Goal: Task Accomplishment & Management: Use online tool/utility

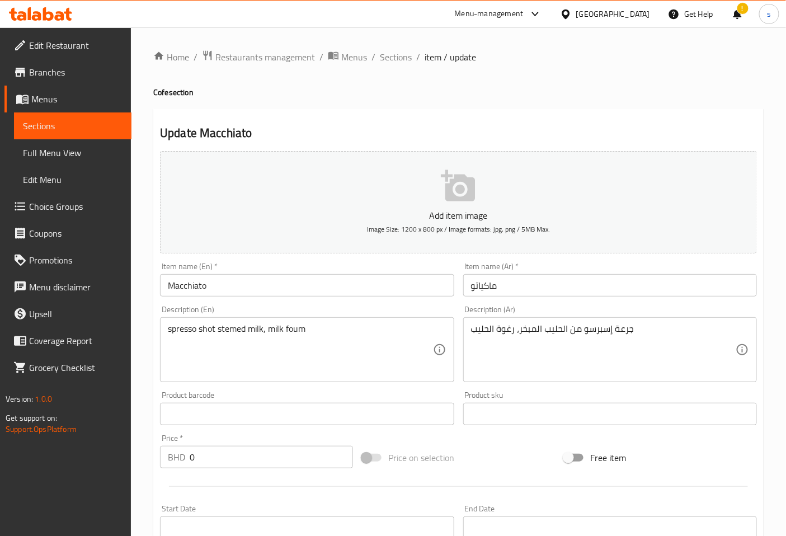
click at [74, 74] on span "Branches" at bounding box center [75, 71] width 93 height 13
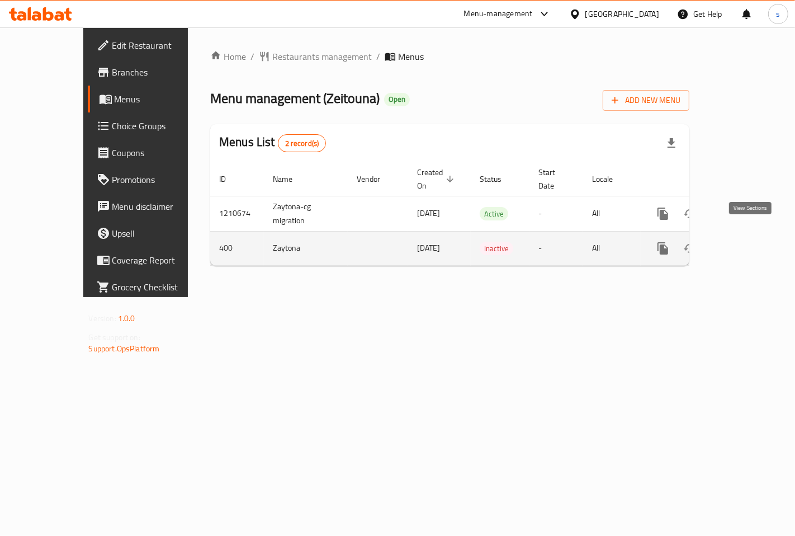
click at [757, 235] on link "enhanced table" at bounding box center [743, 248] width 27 height 27
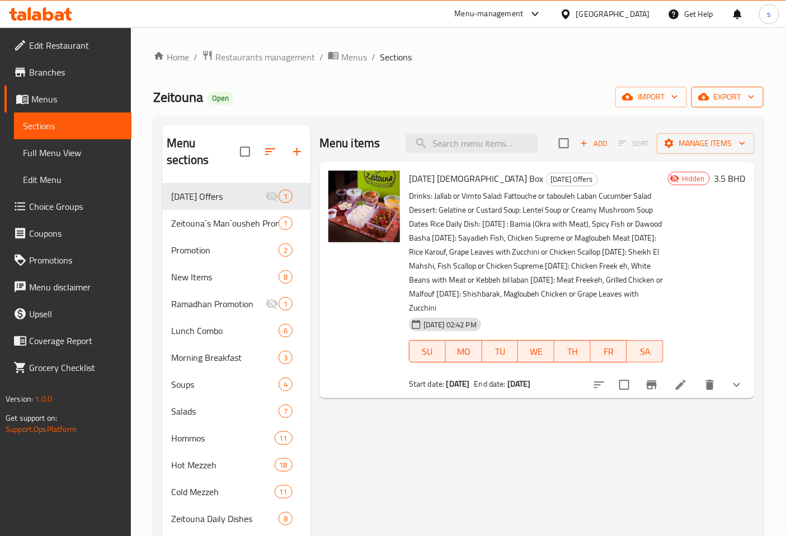
click at [711, 97] on span "export" at bounding box center [727, 97] width 54 height 14
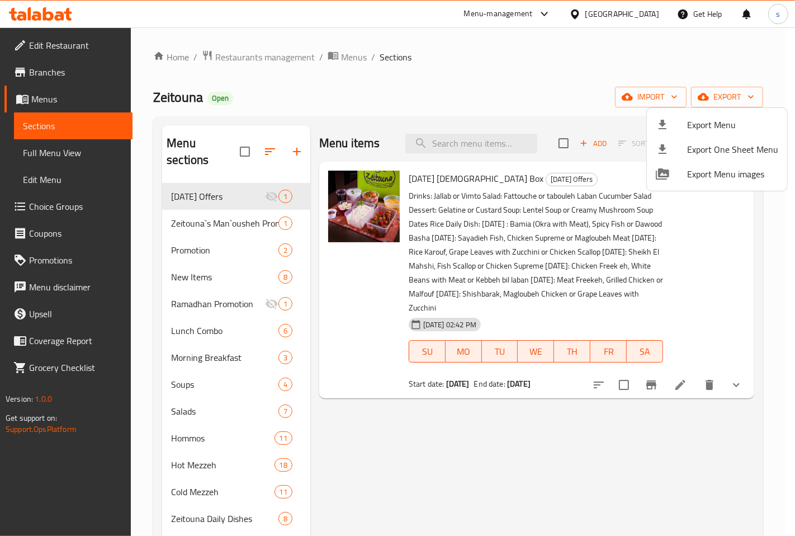
click at [555, 84] on div at bounding box center [397, 268] width 795 height 536
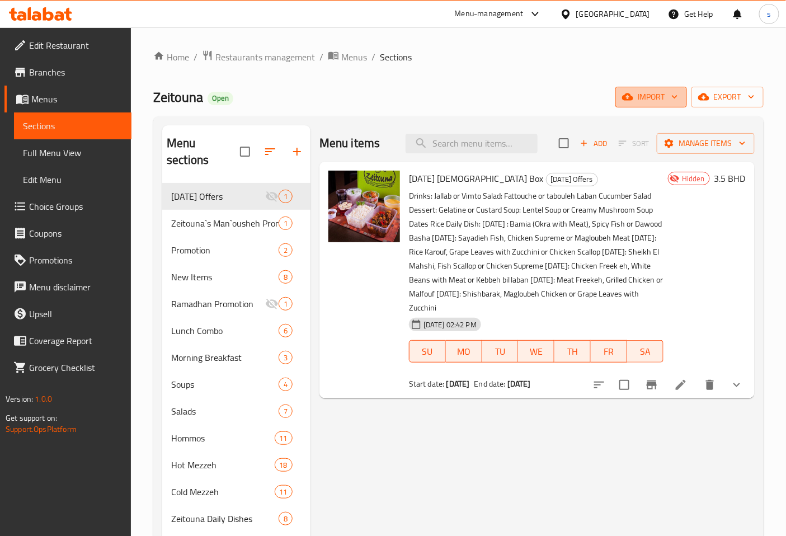
click at [629, 96] on icon "button" at bounding box center [627, 96] width 11 height 7
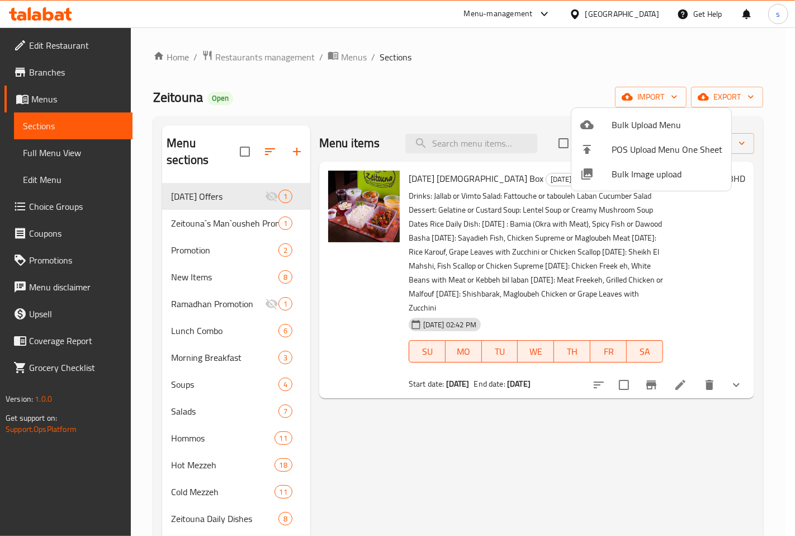
click at [727, 237] on div at bounding box center [397, 268] width 795 height 536
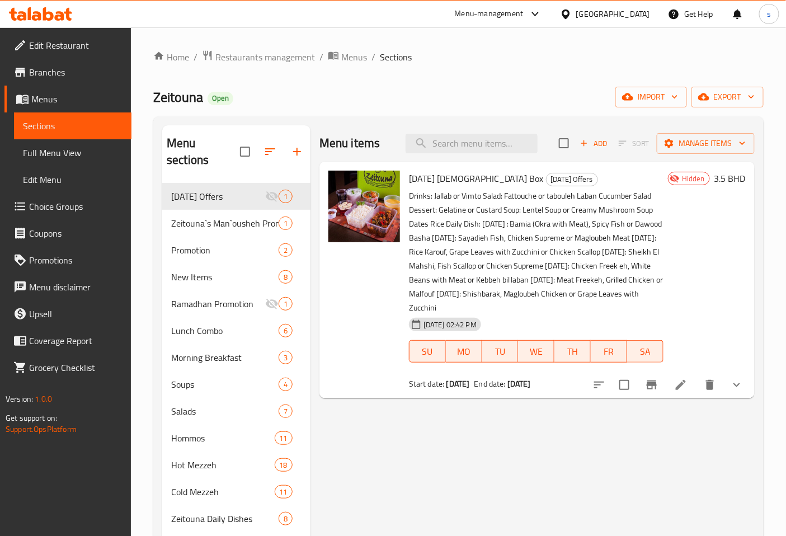
click at [75, 153] on span "Full Menu View" at bounding box center [73, 152] width 100 height 13
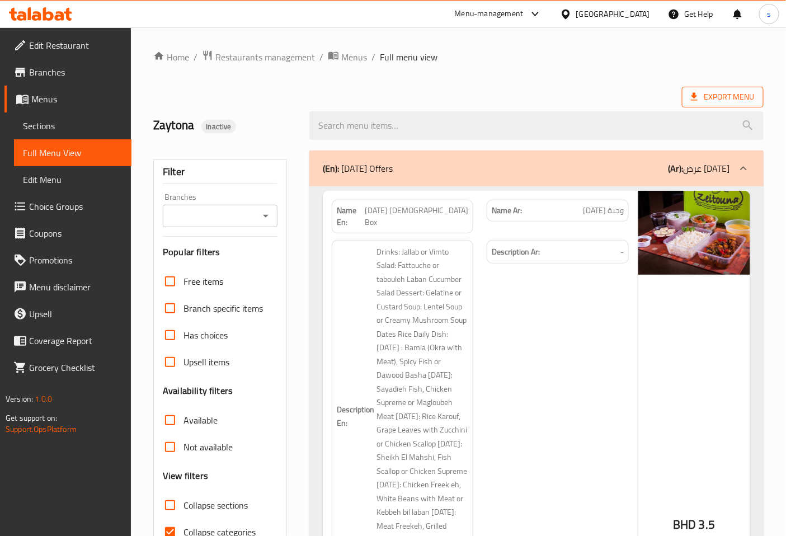
click at [723, 92] on span "Export Menu" at bounding box center [723, 97] width 64 height 14
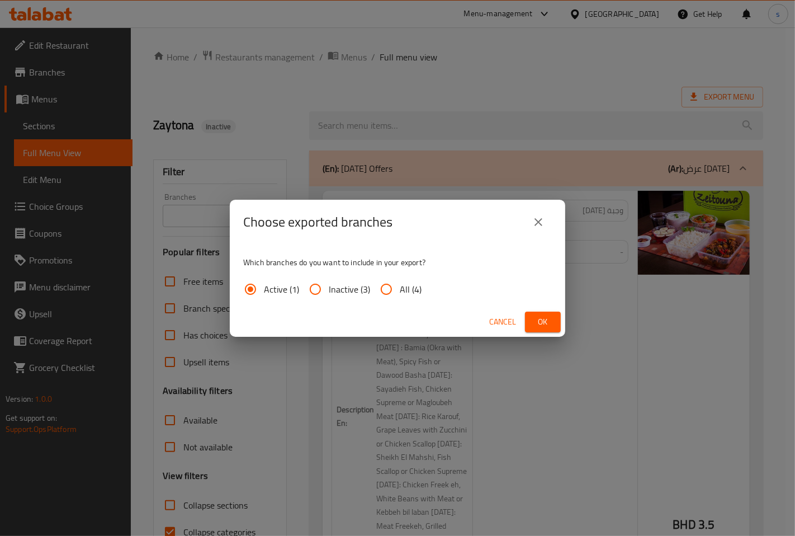
click at [540, 218] on icon "close" at bounding box center [538, 221] width 13 height 13
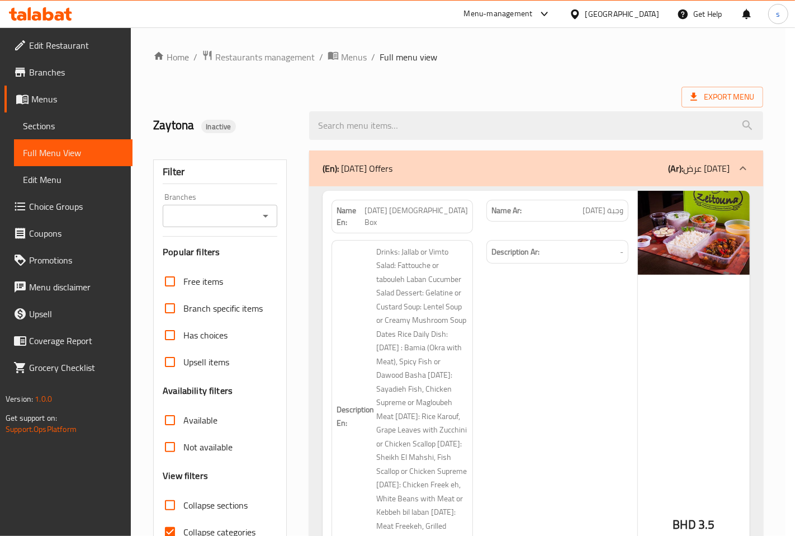
click at [97, 176] on span "Edit Menu" at bounding box center [73, 179] width 101 height 13
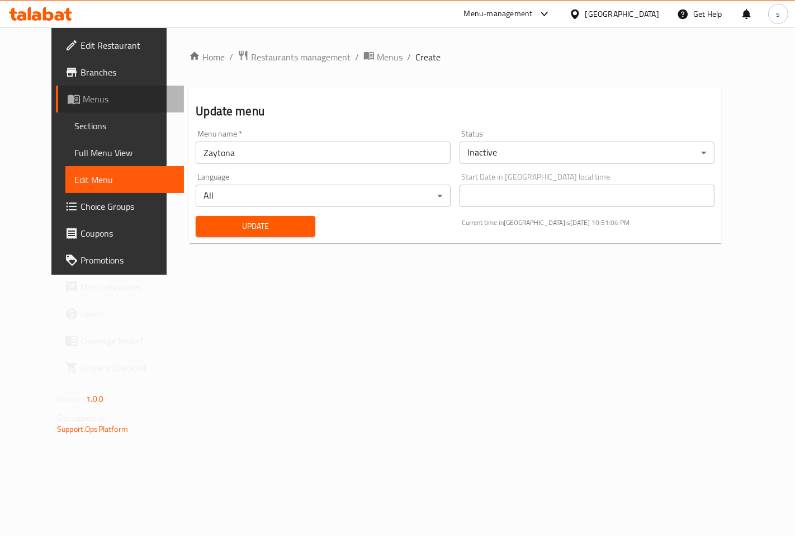
click at [83, 95] on span "Menus" at bounding box center [129, 98] width 92 height 13
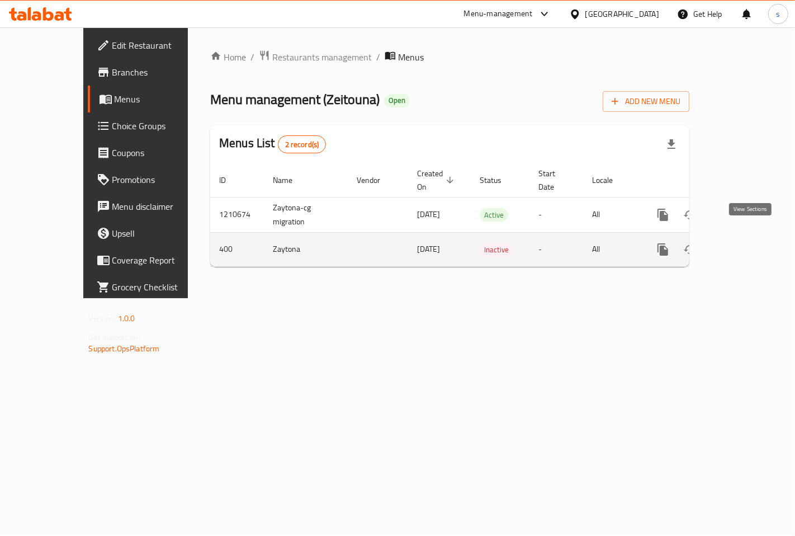
click at [751, 243] on icon "enhanced table" at bounding box center [743, 249] width 13 height 13
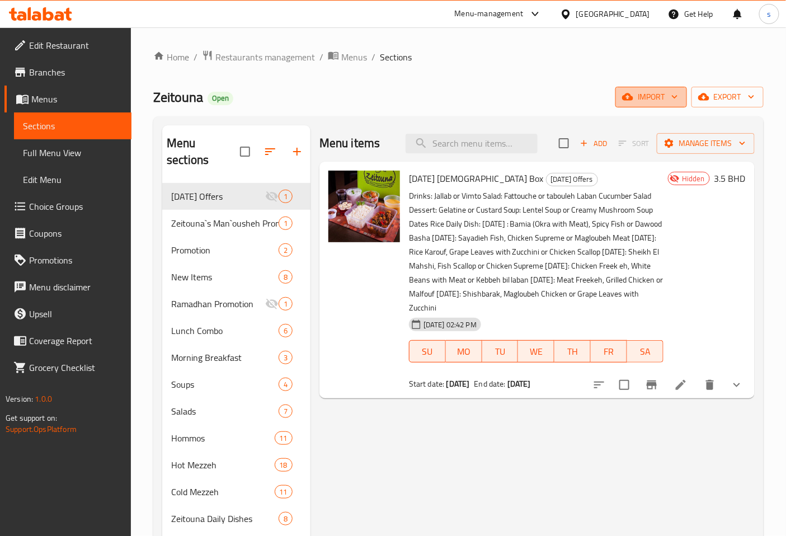
click at [650, 92] on span "import" at bounding box center [651, 97] width 54 height 14
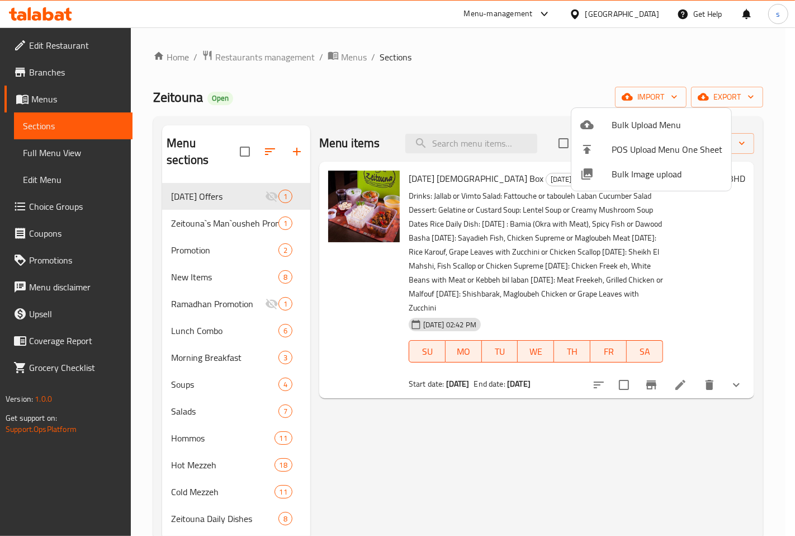
click at [722, 96] on div at bounding box center [397, 268] width 795 height 536
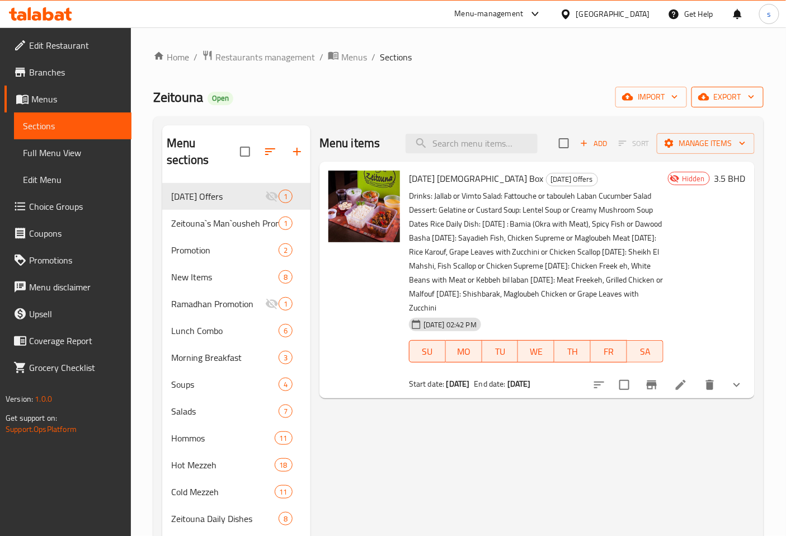
click at [720, 95] on span "export" at bounding box center [727, 97] width 54 height 14
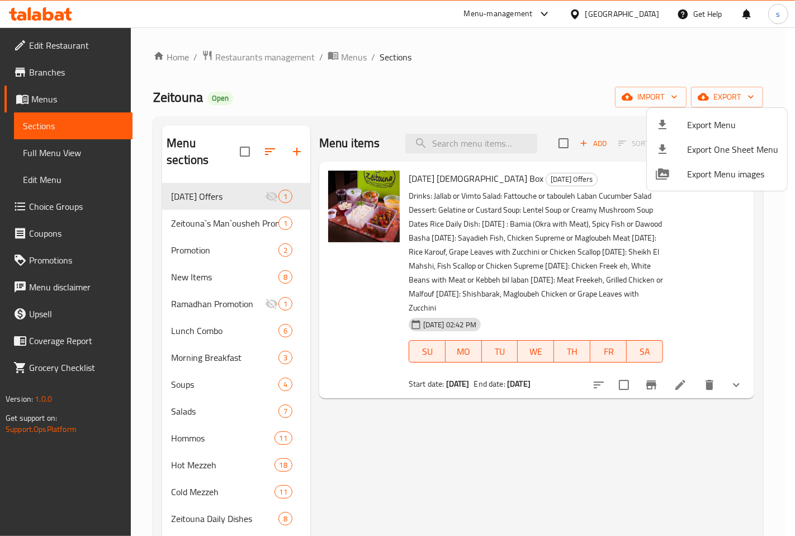
click at [511, 72] on div at bounding box center [397, 268] width 795 height 536
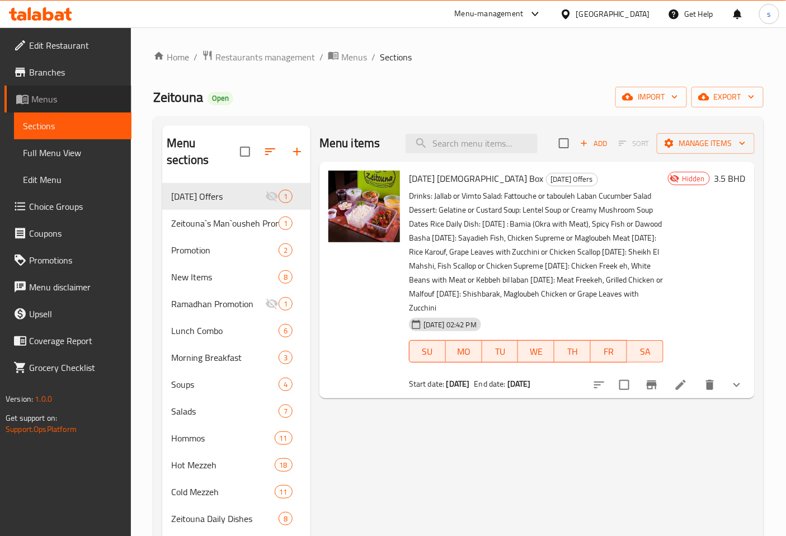
click at [72, 94] on span "Menus" at bounding box center [76, 98] width 91 height 13
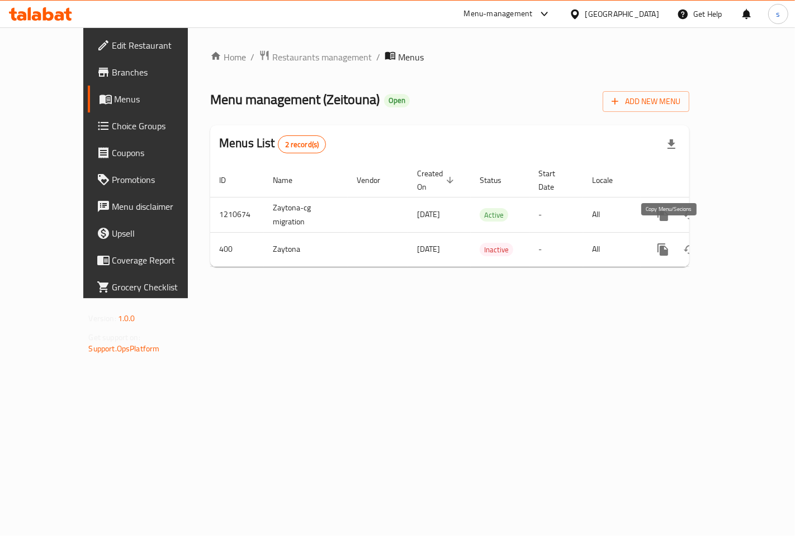
click at [668, 243] on icon "more" at bounding box center [663, 249] width 11 height 12
click at [687, 263] on strong "Copy menu" at bounding box center [691, 257] width 43 height 13
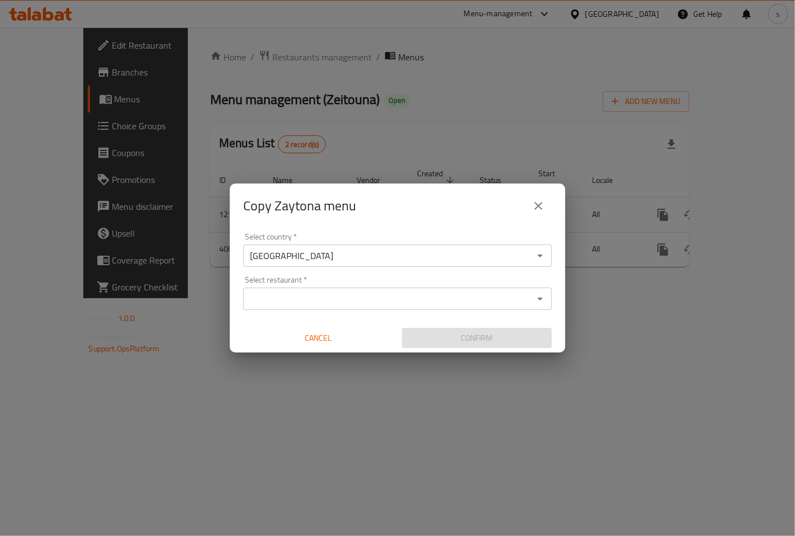
click at [538, 205] on icon "close" at bounding box center [539, 206] width 8 height 8
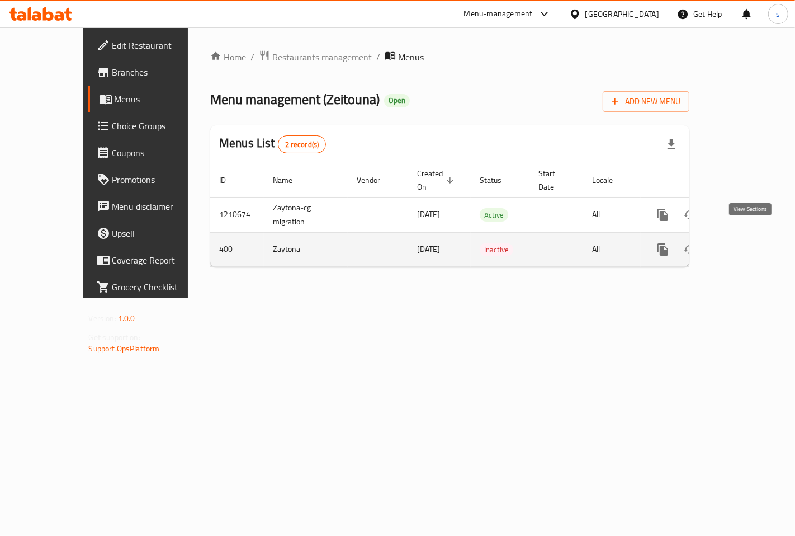
click at [751, 243] on icon "enhanced table" at bounding box center [743, 249] width 13 height 13
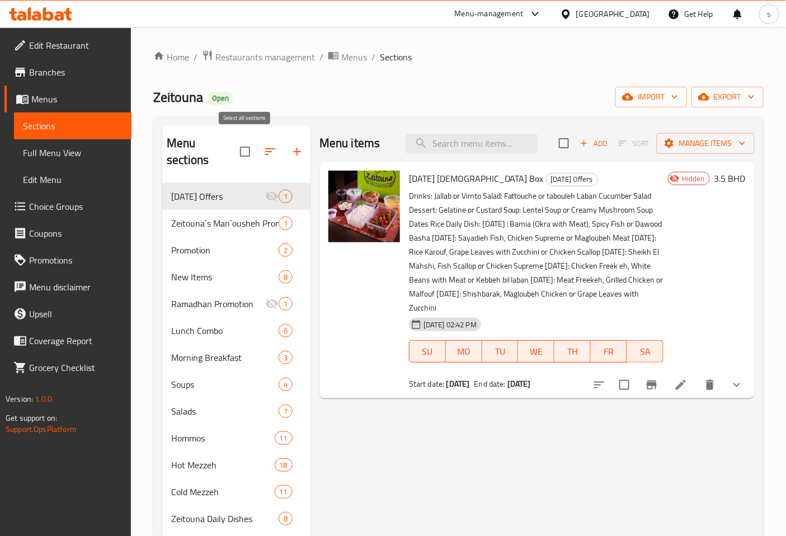
click at [247, 144] on input "checkbox" at bounding box center [244, 151] width 23 height 23
checkbox input "true"
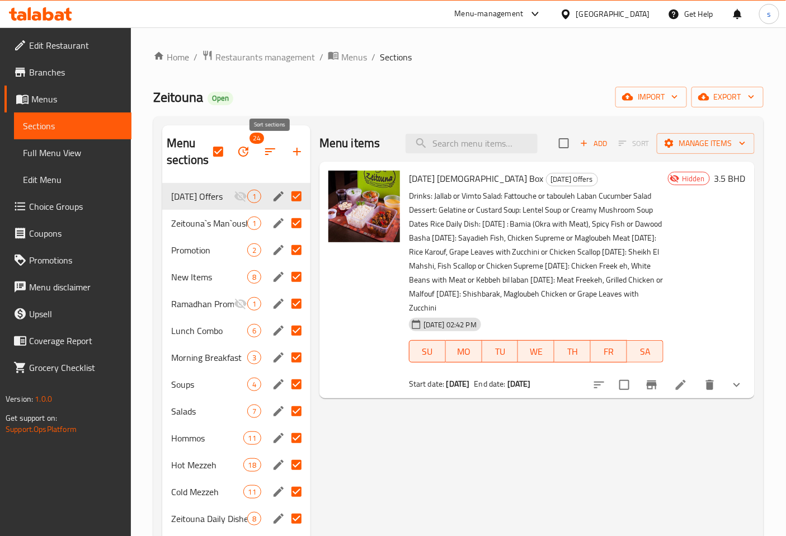
click at [270, 150] on icon "button" at bounding box center [269, 151] width 13 height 13
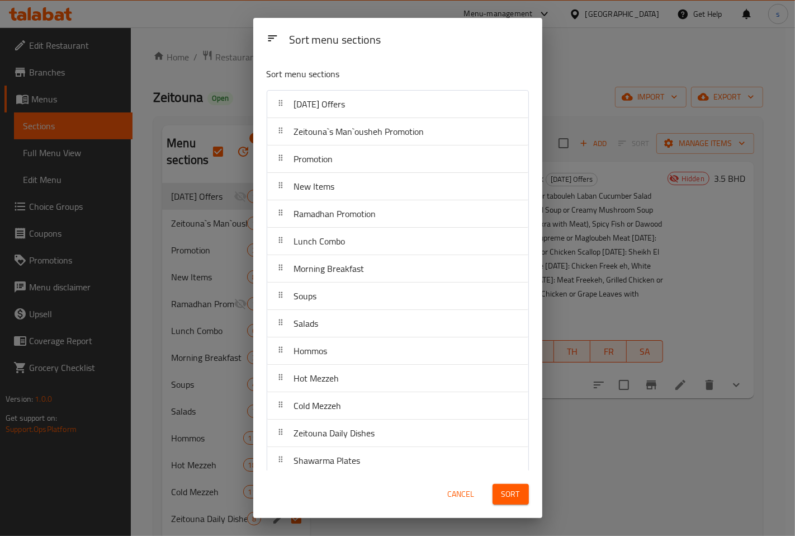
click at [222, 92] on div "Sort menu sections Sort menu sections [DATE] Offers Zeitouna`s Man`ousheh Promo…" at bounding box center [397, 268] width 795 height 536
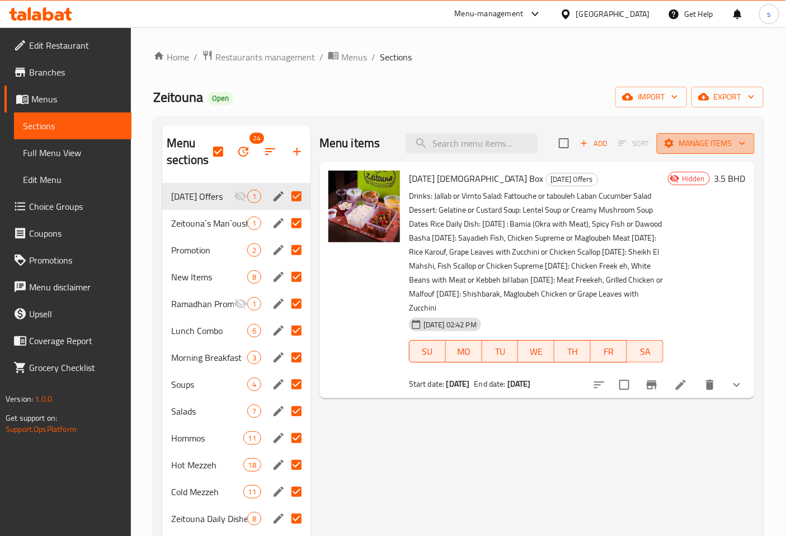
click at [733, 144] on span "Manage items" at bounding box center [706, 143] width 80 height 14
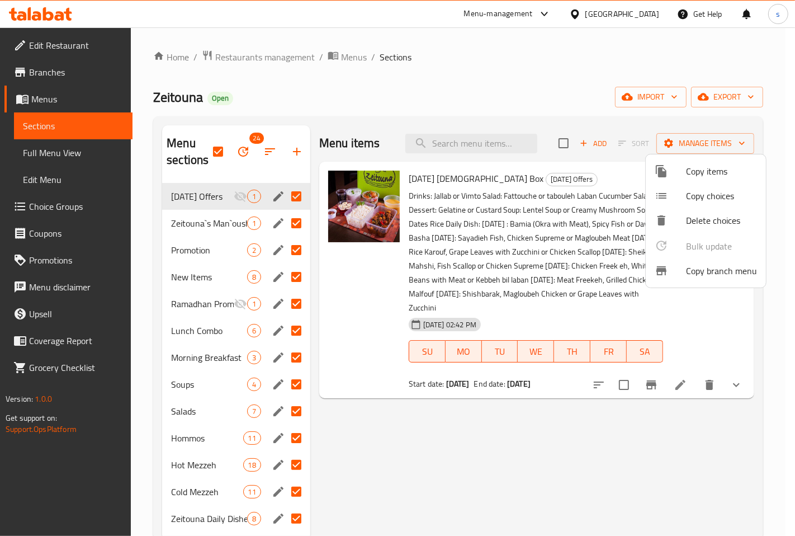
click at [345, 88] on div at bounding box center [397, 268] width 795 height 536
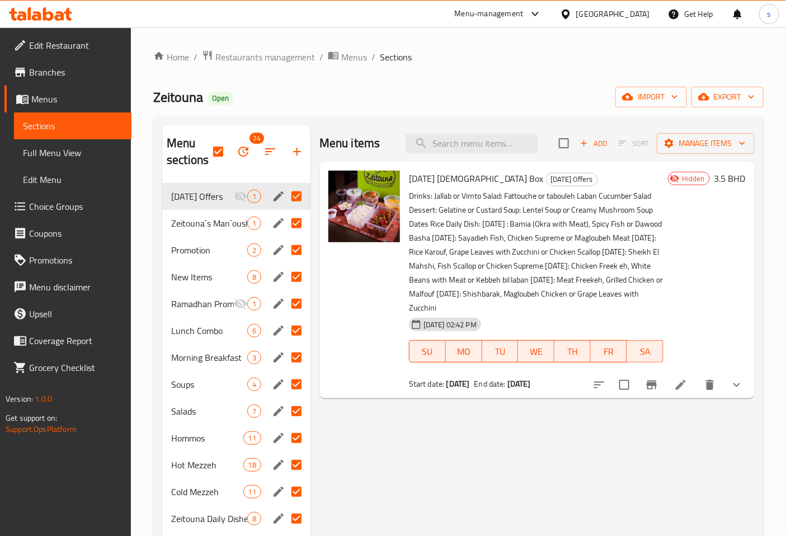
click at [60, 74] on span "Branches" at bounding box center [75, 71] width 93 height 13
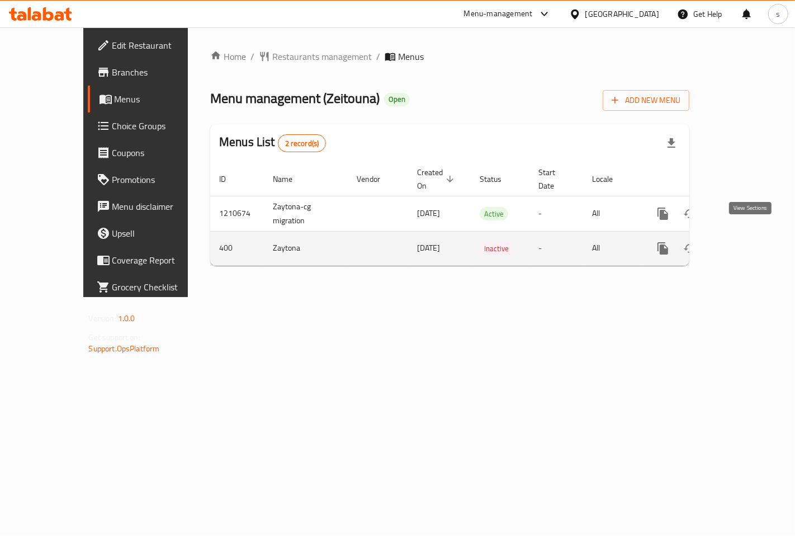
click at [749, 243] on icon "enhanced table" at bounding box center [744, 248] width 10 height 10
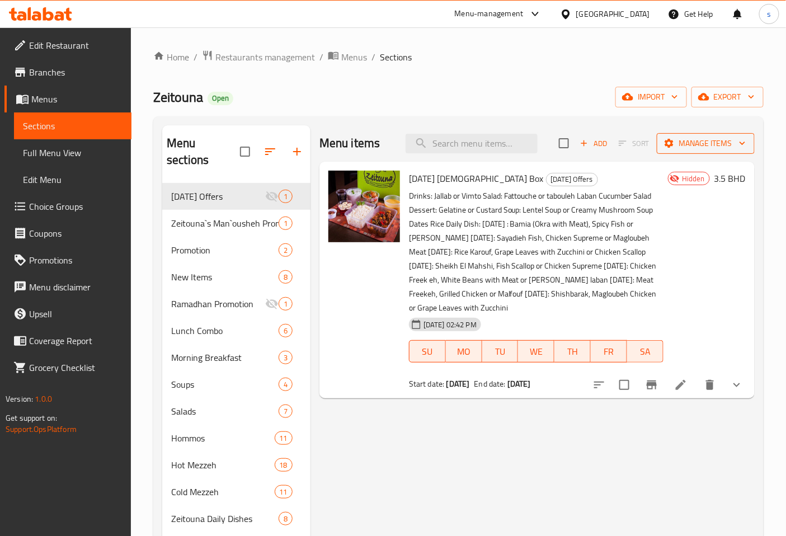
click at [730, 143] on span "Manage items" at bounding box center [706, 143] width 80 height 14
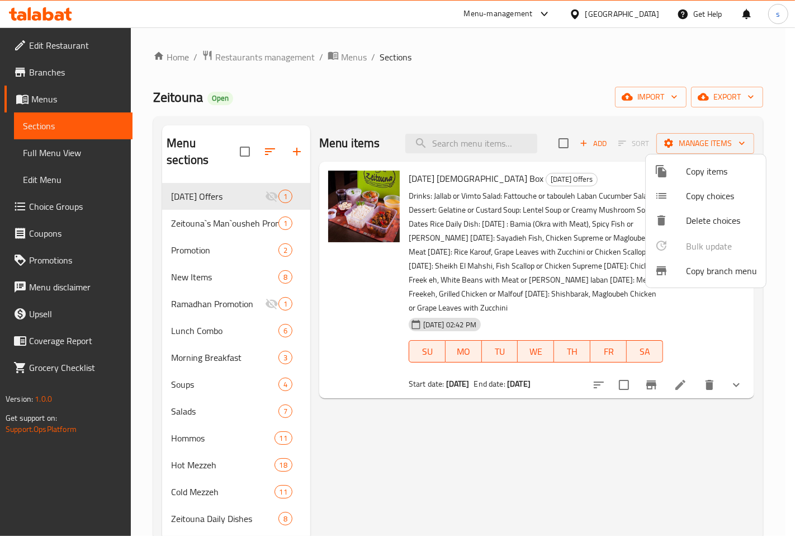
click at [470, 73] on div at bounding box center [397, 268] width 795 height 536
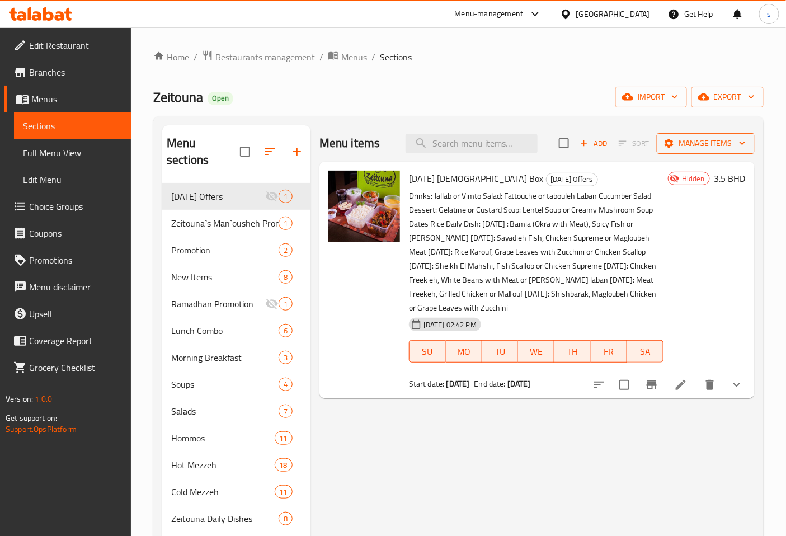
click at [721, 136] on span "Manage items" at bounding box center [706, 143] width 80 height 14
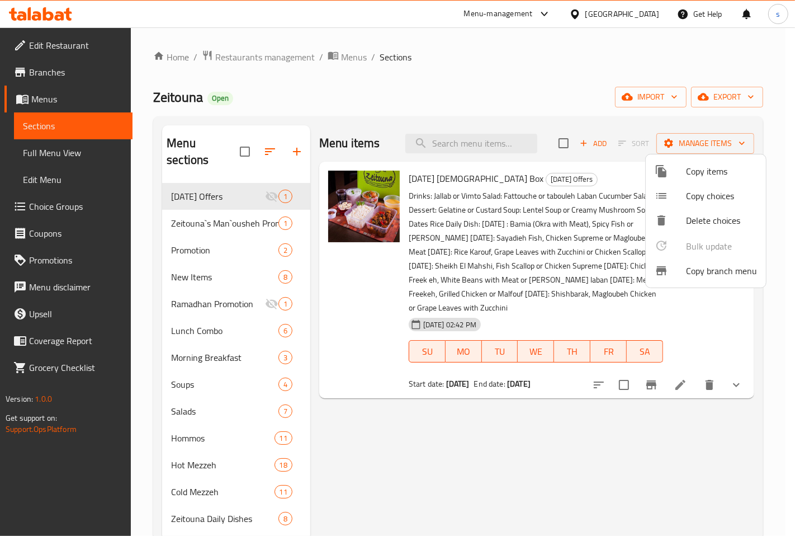
click at [734, 268] on span "Copy branch menu" at bounding box center [721, 270] width 71 height 13
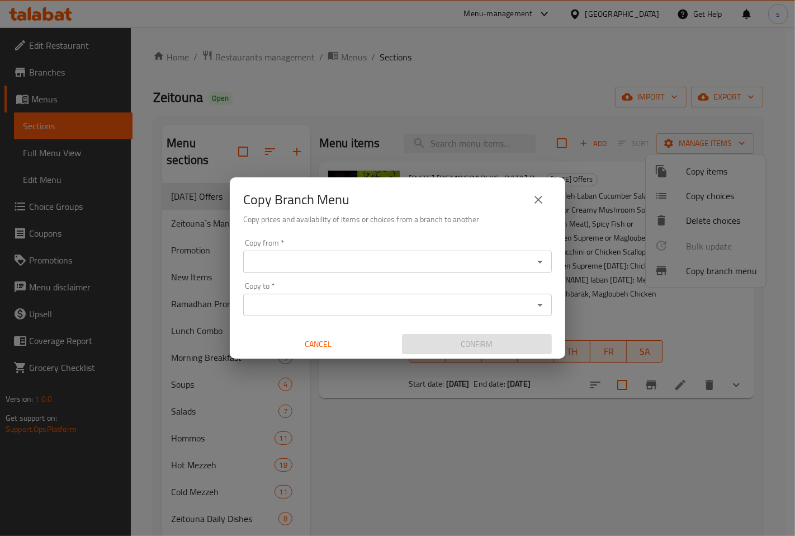
click at [479, 263] on input "Copy from   *" at bounding box center [389, 262] width 284 height 16
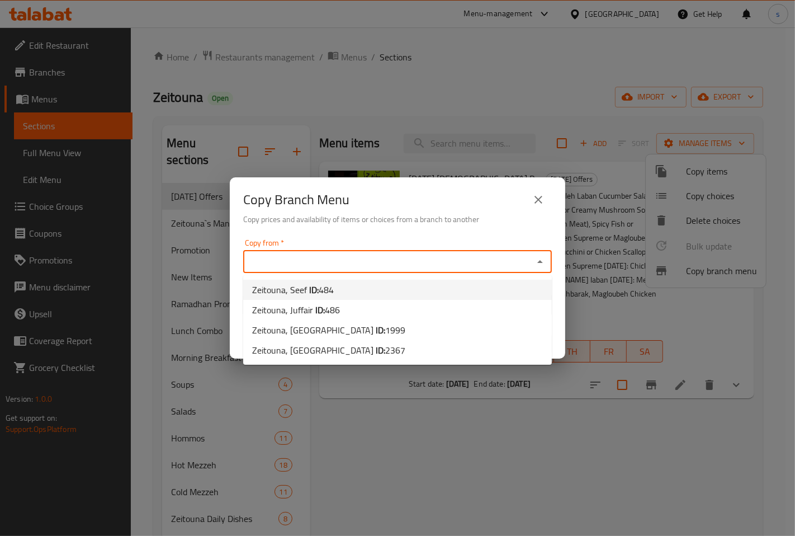
click at [351, 292] on li "Zeitouna, Seef ID: 484" at bounding box center [397, 290] width 309 height 20
type input "Zeitouna, Seef"
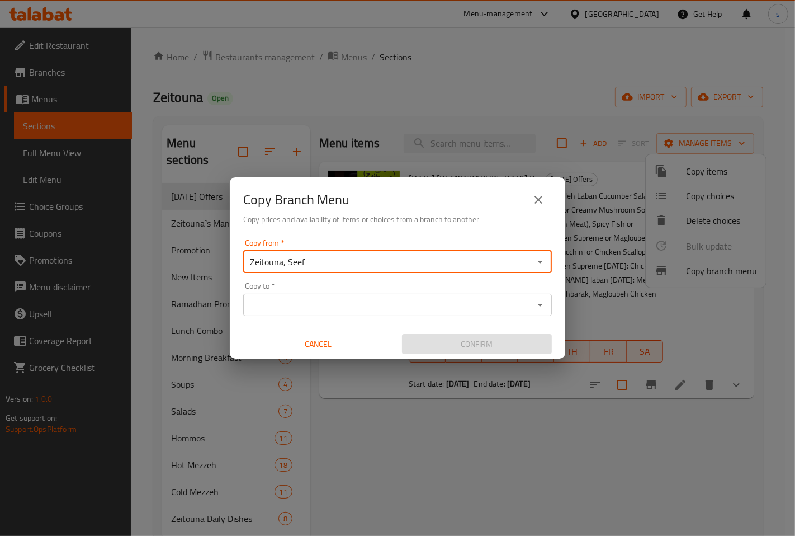
click at [342, 310] on input "Copy to   *" at bounding box center [389, 305] width 284 height 16
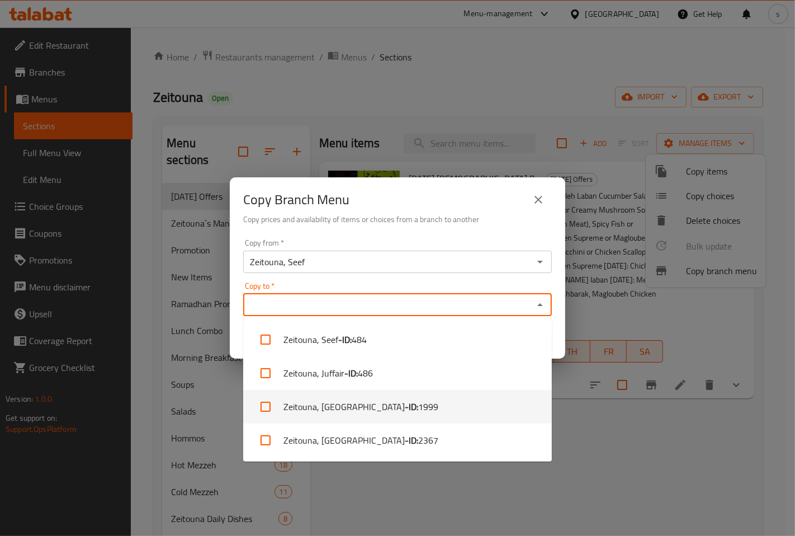
click at [418, 404] on span "1999" at bounding box center [428, 406] width 20 height 13
checkbox input "true"
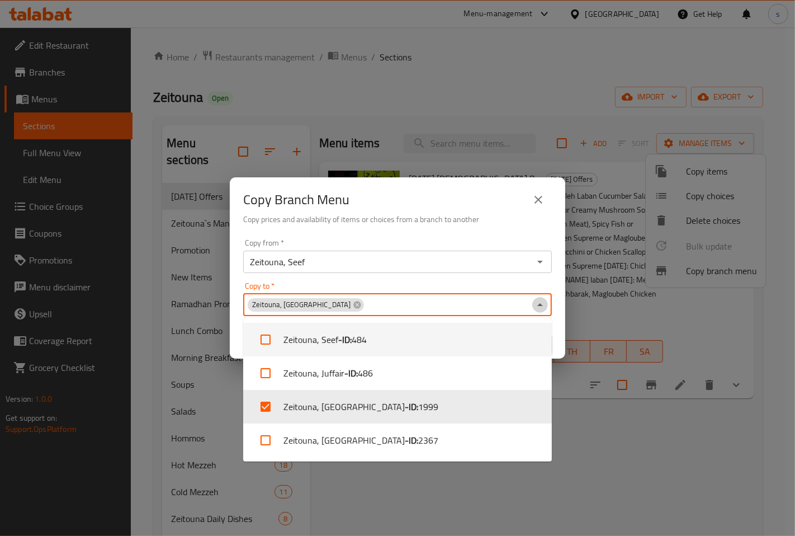
click at [537, 301] on icon "Close" at bounding box center [540, 304] width 13 height 13
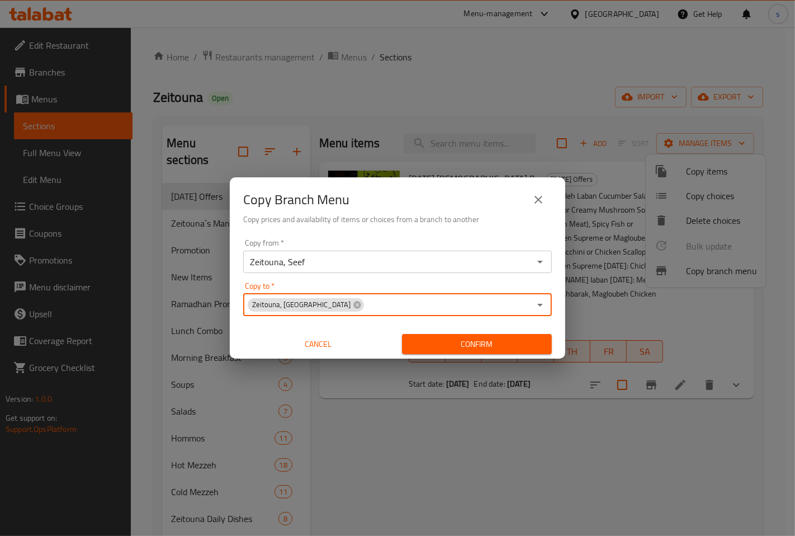
click at [319, 343] on span "Cancel" at bounding box center [318, 344] width 141 height 14
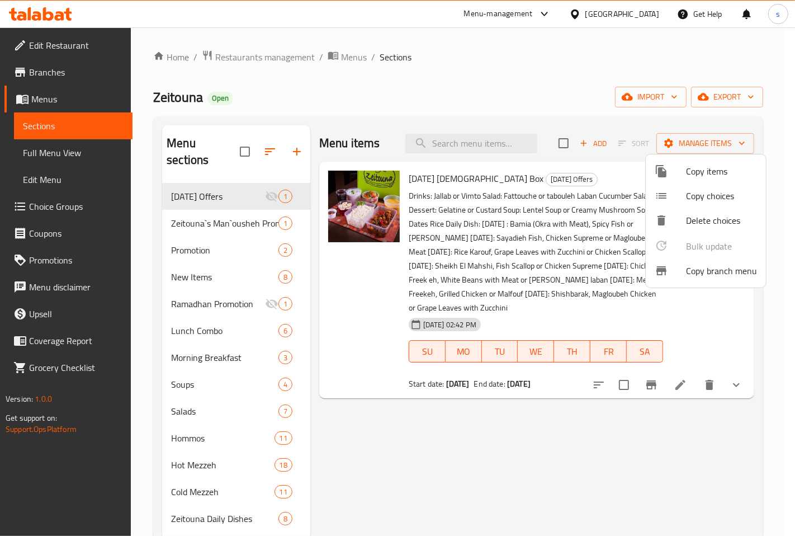
click at [62, 43] on div at bounding box center [397, 268] width 795 height 536
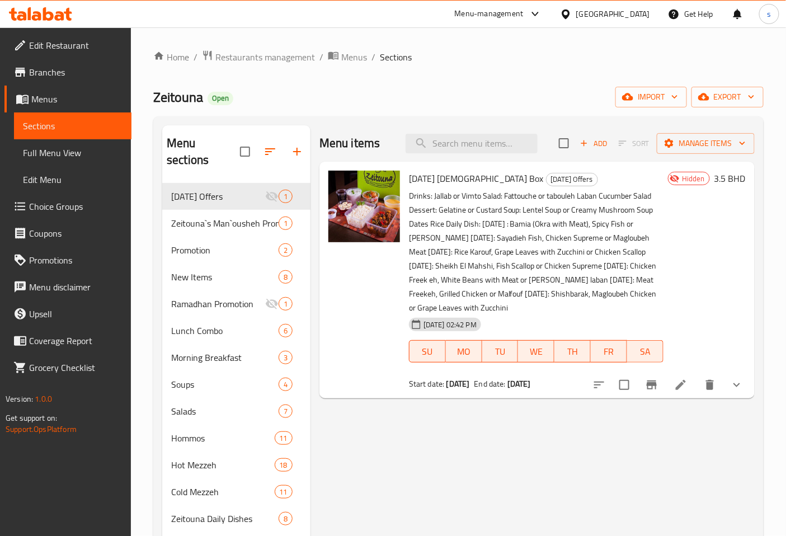
click at [72, 49] on span "Edit Restaurant" at bounding box center [75, 45] width 93 height 13
